Goal: Task Accomplishment & Management: Complete application form

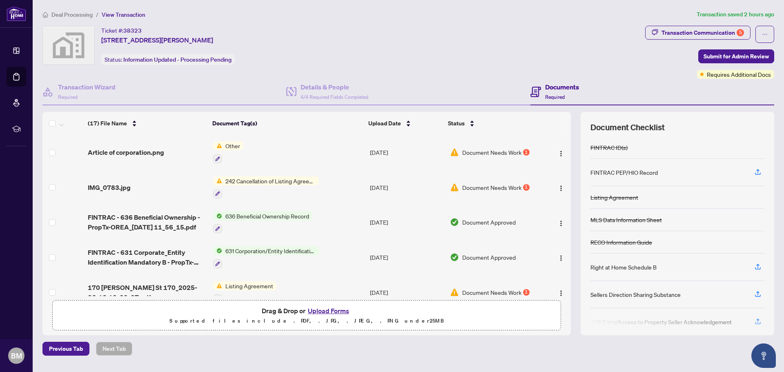
click at [337, 314] on button "Upload Forms" at bounding box center [328, 310] width 46 height 11
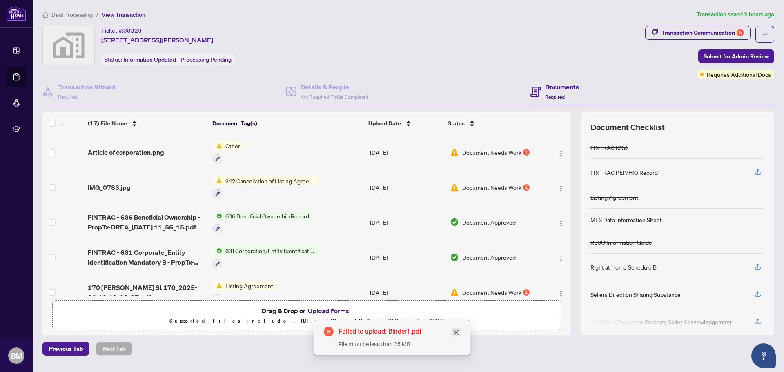
click at [457, 331] on icon "close" at bounding box center [456, 332] width 7 height 7
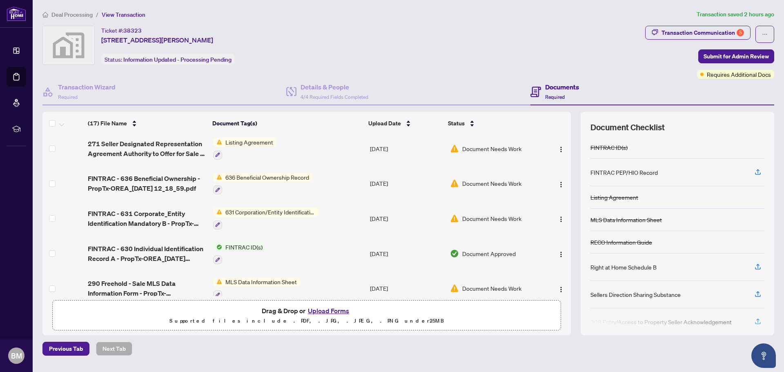
scroll to position [433, 0]
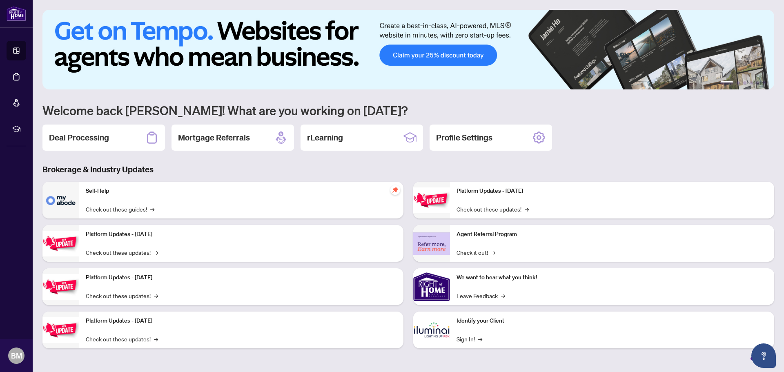
click at [84, 138] on h2 "Deal Processing" at bounding box center [79, 137] width 60 height 11
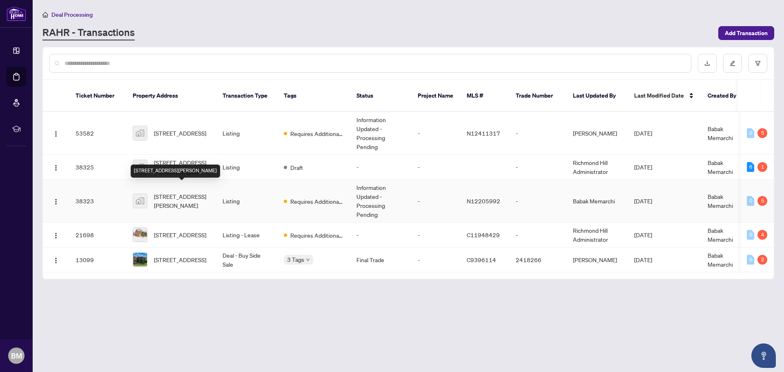
click at [177, 192] on span "[STREET_ADDRESS][PERSON_NAME]" at bounding box center [182, 201] width 56 height 18
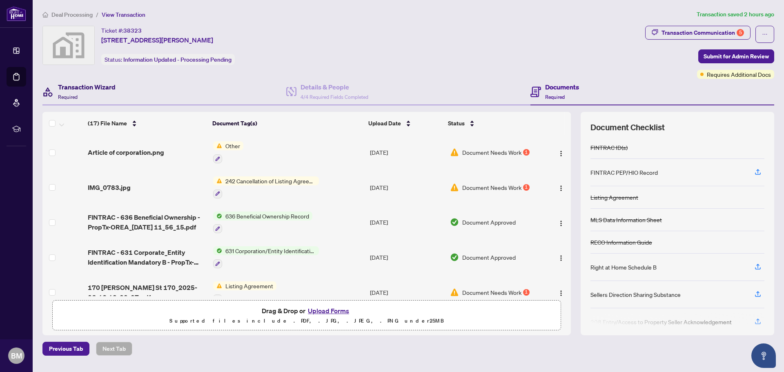
click at [82, 91] on h4 "Transaction Wizard" at bounding box center [87, 87] width 58 height 10
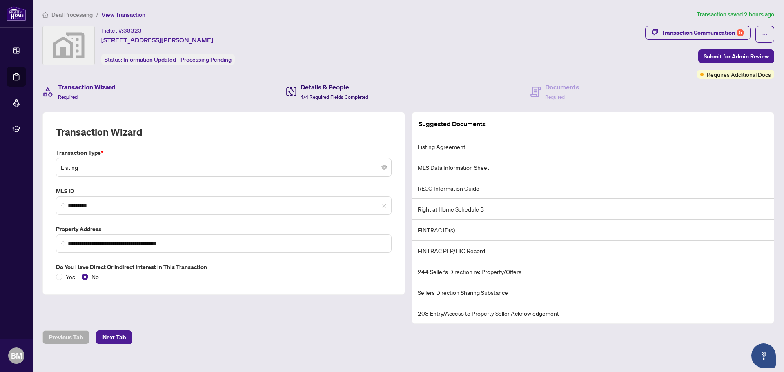
click at [312, 91] on h4 "Details & People" at bounding box center [335, 87] width 68 height 10
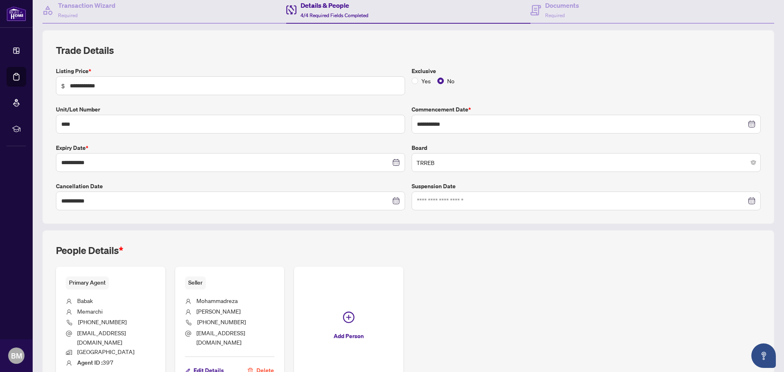
scroll to position [41, 0]
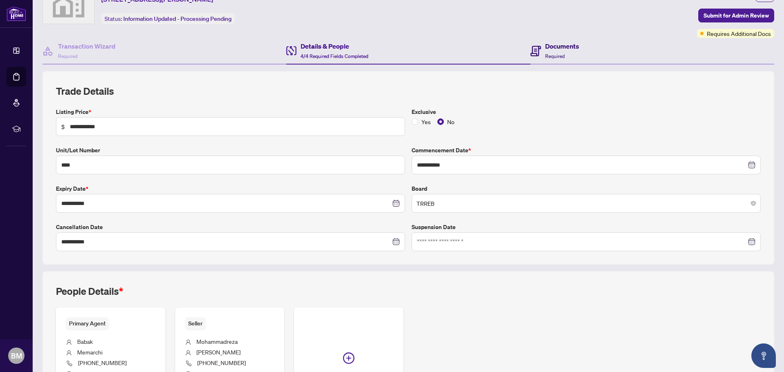
click at [558, 53] on span "Required" at bounding box center [555, 56] width 20 height 6
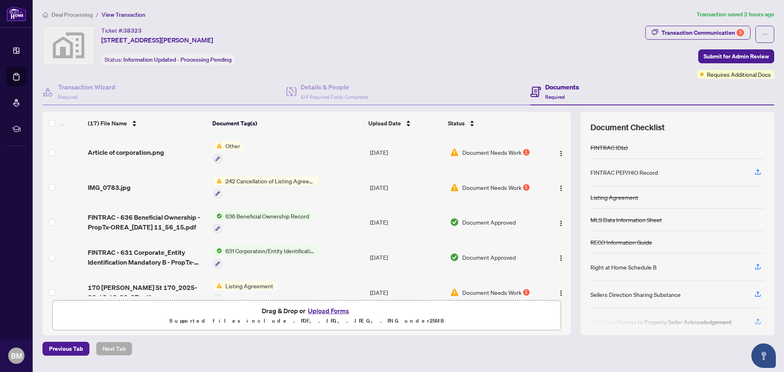
click at [330, 310] on button "Upload Forms" at bounding box center [328, 310] width 46 height 11
click at [458, 333] on icon "close" at bounding box center [456, 332] width 7 height 7
click at [332, 310] on button "Upload Forms" at bounding box center [328, 310] width 46 height 11
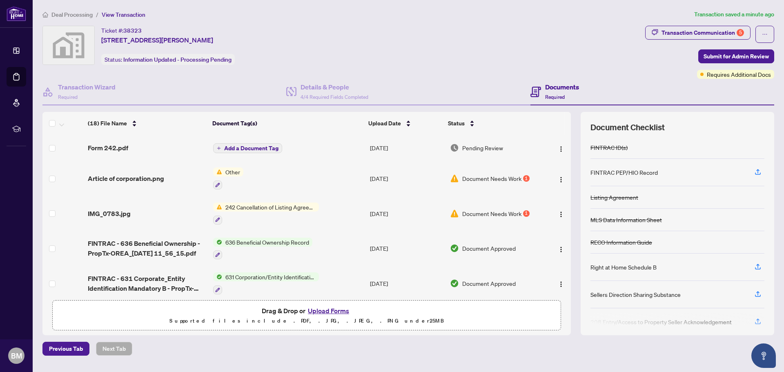
click at [334, 308] on button "Upload Forms" at bounding box center [328, 310] width 46 height 11
click at [733, 56] on span "Submit for Admin Review" at bounding box center [736, 56] width 65 height 13
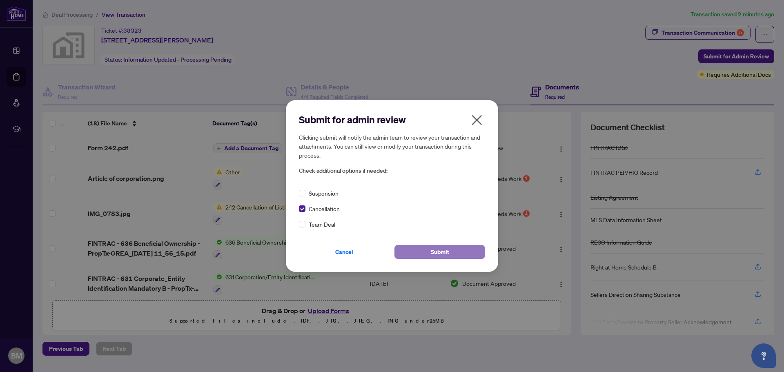
click at [424, 253] on button "Submit" at bounding box center [439, 252] width 91 height 14
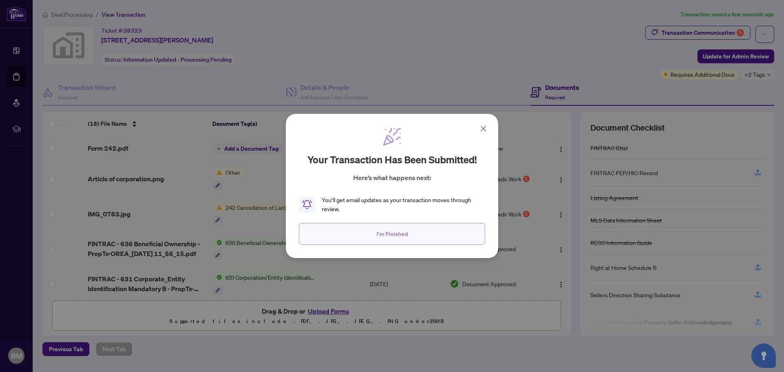
click at [388, 236] on span "I'm Finished" at bounding box center [391, 233] width 31 height 13
